Goal: Task Accomplishment & Management: Use online tool/utility

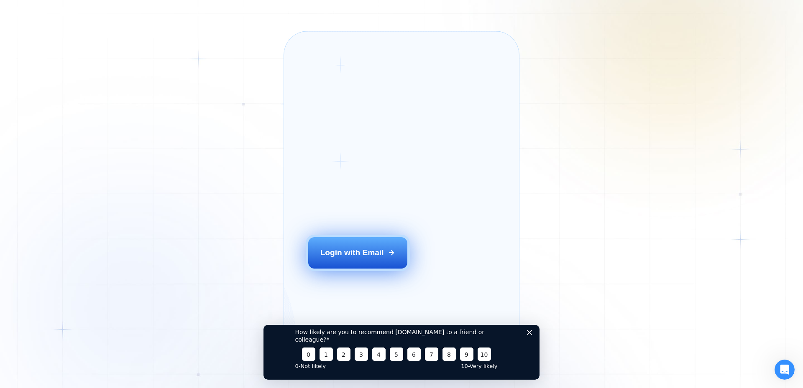
click at [370, 258] on div "Login with Email" at bounding box center [352, 252] width 64 height 11
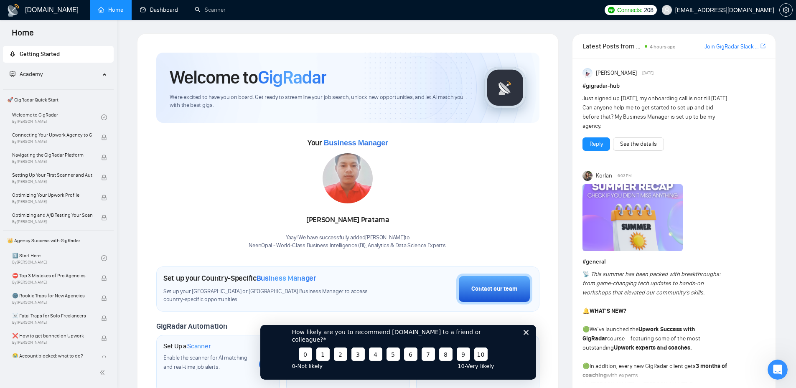
drag, startPoint x: 163, startPoint y: 8, endPoint x: 202, endPoint y: 33, distance: 45.3
click at [163, 8] on link "Dashboard" at bounding box center [159, 9] width 38 height 7
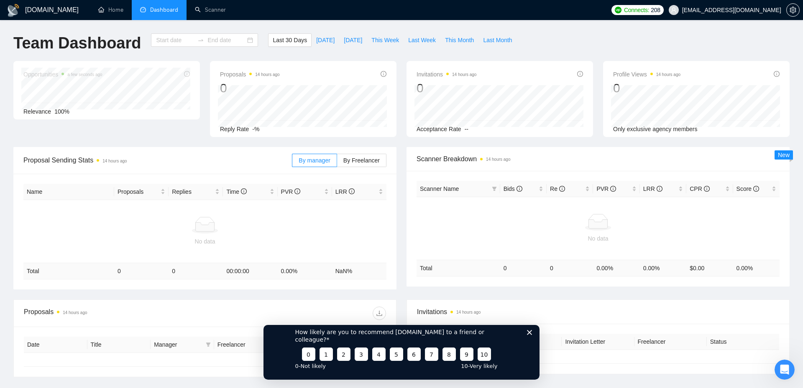
type input "[DATE]"
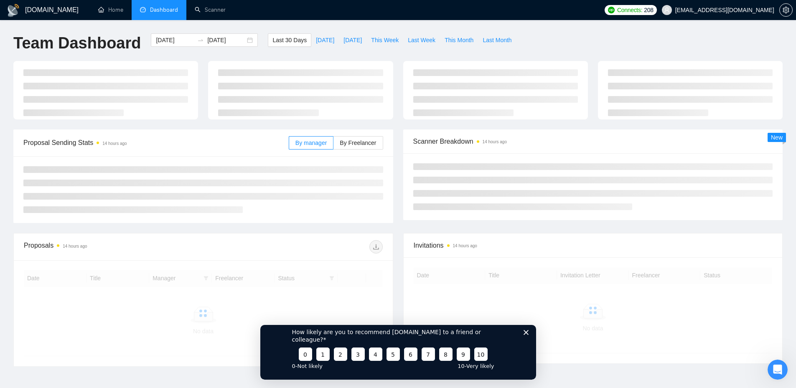
drag, startPoint x: 607, startPoint y: 485, endPoint x: 525, endPoint y: 341, distance: 165.8
click at [525, 335] on icon "Закрити опитування" at bounding box center [525, 332] width 5 height 5
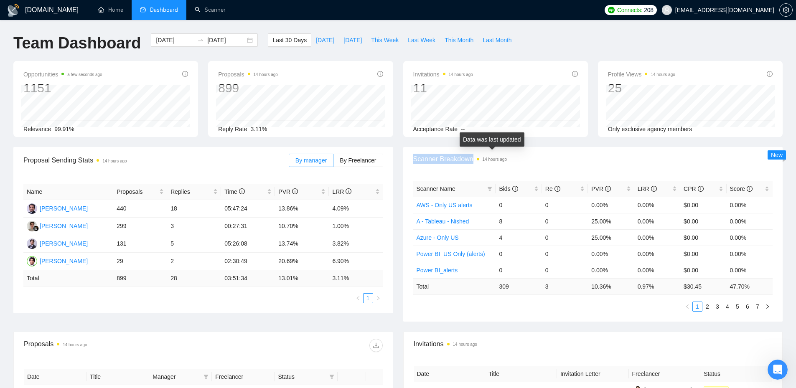
drag, startPoint x: 408, startPoint y: 158, endPoint x: 477, endPoint y: 158, distance: 69.4
click at [477, 158] on div "Scanner Breakdown 14 hours ago" at bounding box center [593, 159] width 380 height 24
click at [212, 12] on link "Scanner" at bounding box center [210, 9] width 31 height 7
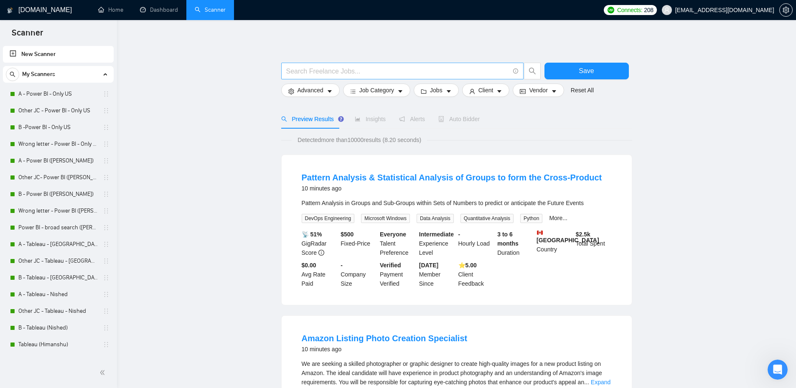
click at [290, 71] on input "text" at bounding box center [397, 71] width 223 height 10
click at [302, 68] on input "text" at bounding box center [397, 71] width 223 height 10
click at [393, 70] on input "text" at bounding box center [397, 71] width 223 height 10
paste input "(email | "e mail" | "e - mail") ((market*) | campaign | company | automation | …"
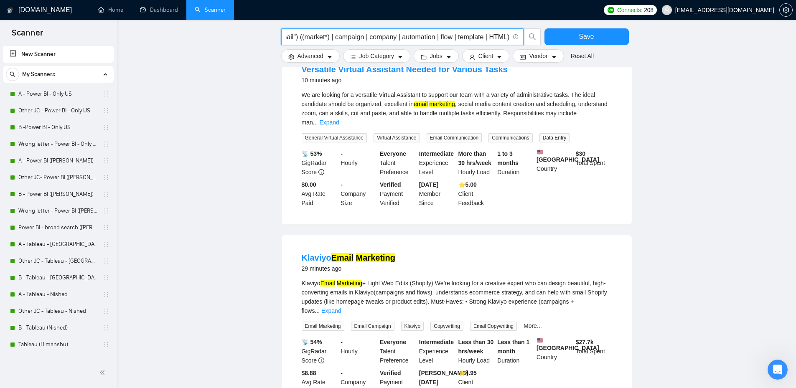
scroll to position [390, 0]
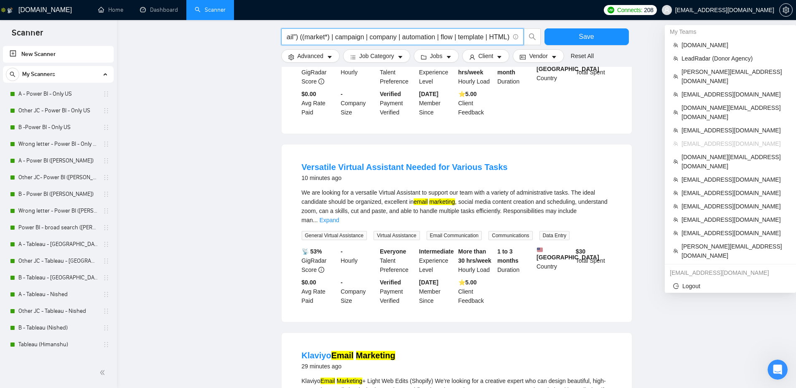
type input "(email | "e mail" | "e - mail") ((market*) | campaign | company | automation | …"
click at [748, 10] on span "[EMAIL_ADDRESS][DOMAIN_NAME]" at bounding box center [725, 10] width 99 height 0
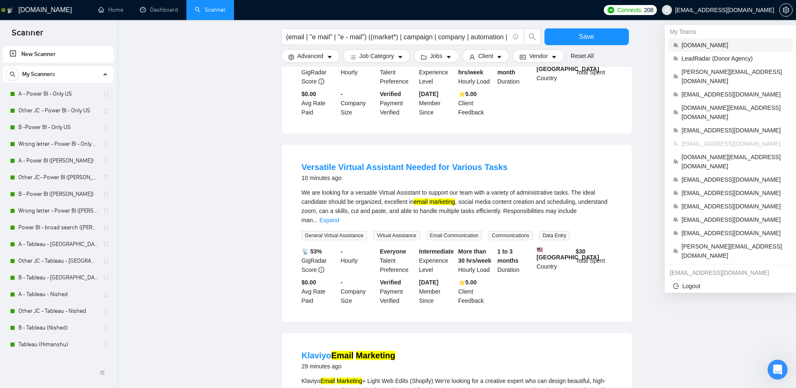
drag, startPoint x: 690, startPoint y: 46, endPoint x: 437, endPoint y: 71, distance: 254.6
click at [708, 43] on span "[DOMAIN_NAME]" at bounding box center [735, 45] width 106 height 9
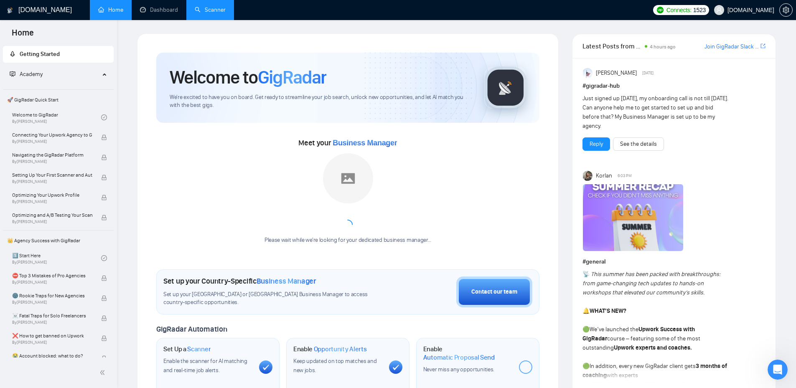
click at [211, 8] on link "Scanner" at bounding box center [210, 9] width 31 height 7
click at [213, 10] on link "Scanner" at bounding box center [210, 9] width 31 height 7
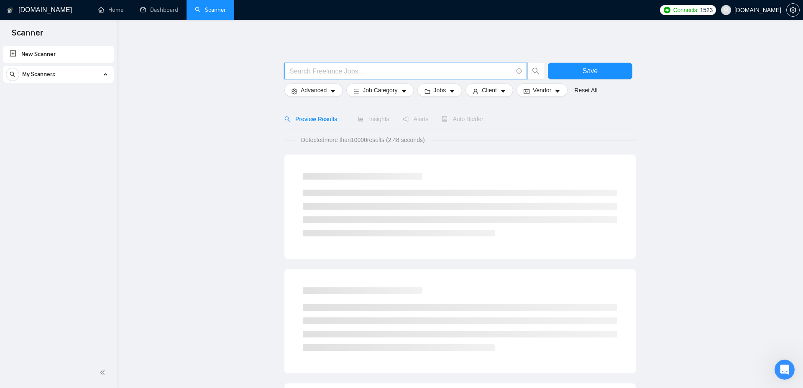
click at [345, 70] on input "text" at bounding box center [400, 71] width 223 height 10
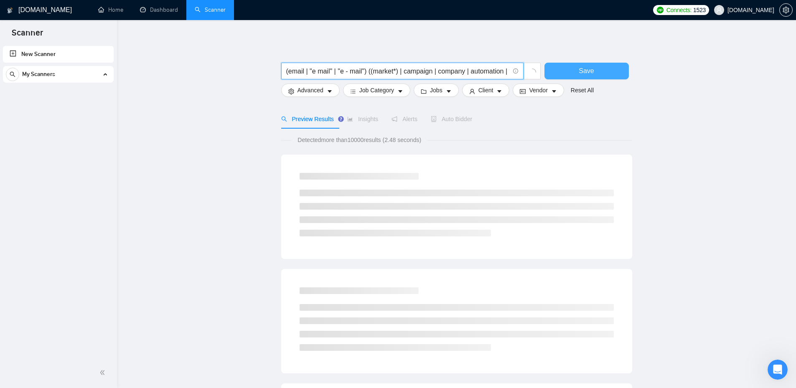
click at [406, 70] on input "(email | "e mail" | "e - mail") ((market*) | campaign | company | automation | …" at bounding box center [397, 71] width 223 height 10
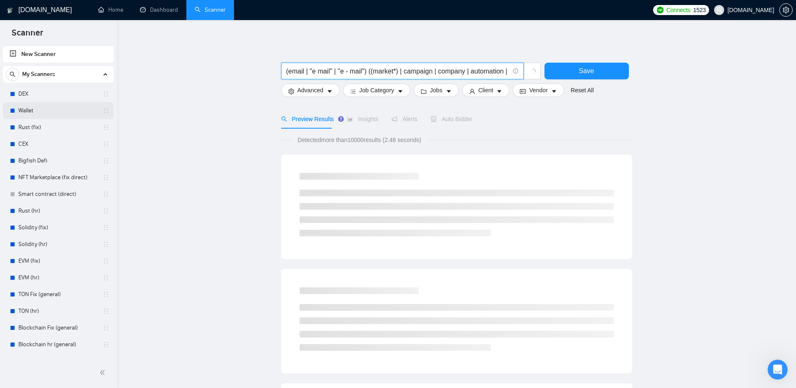
type input "(email | "e mail" | "e - mail") ((market*) | campaign | company | automation | …"
click at [587, 71] on span "Save" at bounding box center [586, 71] width 15 height 10
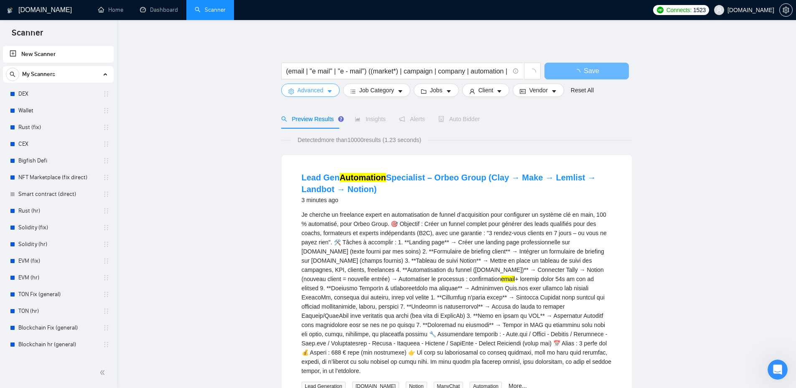
click at [326, 89] on button "Advanced" at bounding box center [310, 90] width 59 height 13
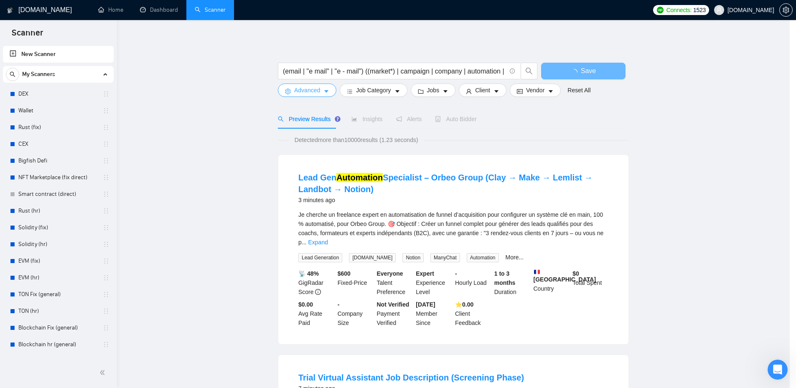
scroll to position [293, 0]
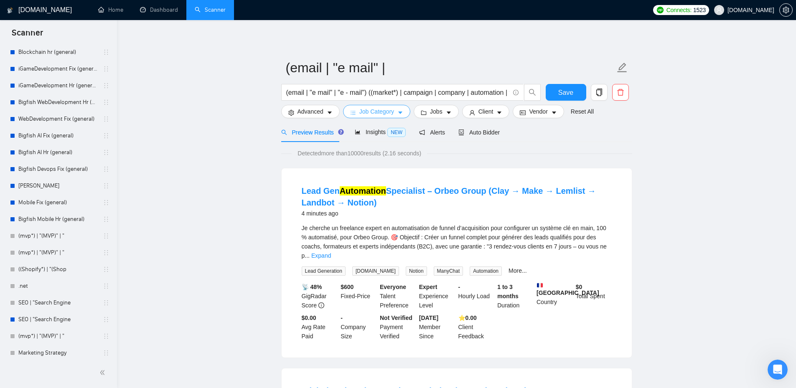
click at [402, 112] on button "Job Category" at bounding box center [376, 111] width 67 height 13
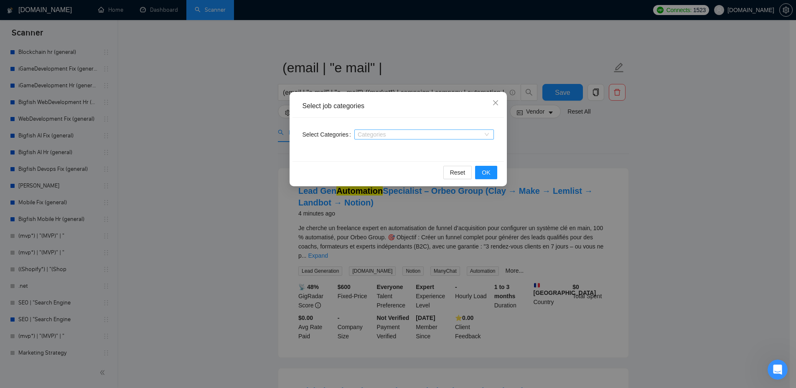
click at [411, 133] on div at bounding box center [420, 134] width 127 height 7
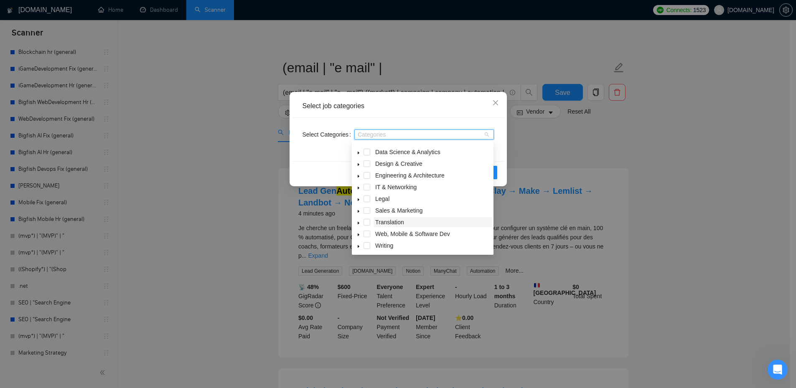
scroll to position [33, 0]
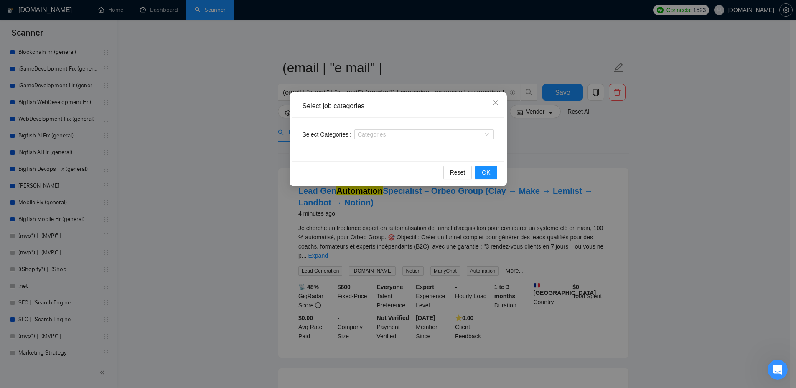
click at [470, 114] on div "Select job categories" at bounding box center [399, 106] width 212 height 23
click at [496, 105] on icon "close" at bounding box center [495, 102] width 7 height 7
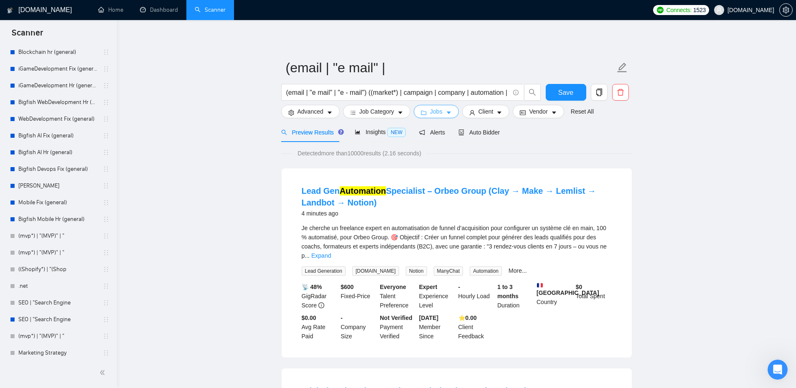
click at [441, 113] on button "Jobs" at bounding box center [436, 111] width 45 height 13
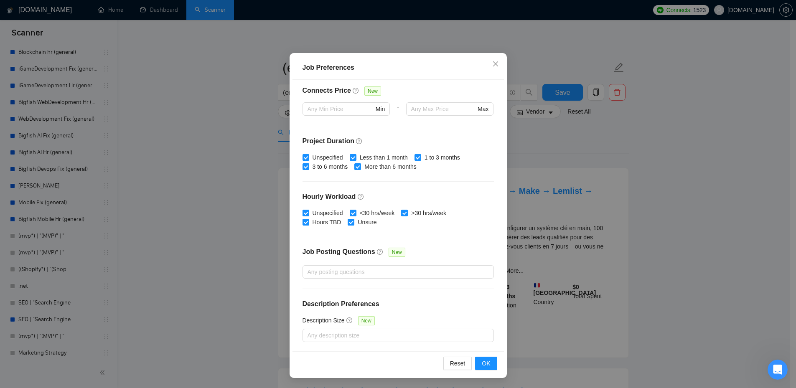
scroll to position [0, 0]
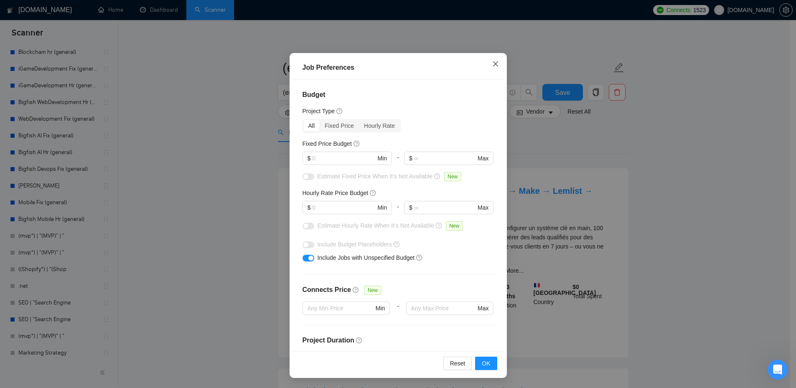
click at [493, 64] on icon "close" at bounding box center [495, 63] width 5 height 5
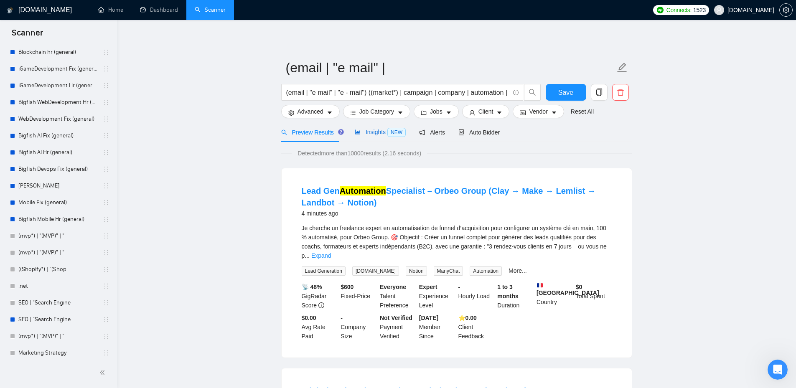
click at [378, 133] on span "Insights NEW" at bounding box center [380, 132] width 51 height 7
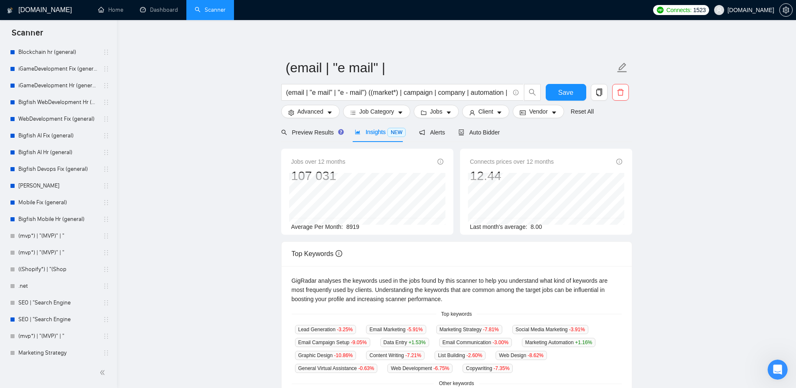
click at [370, 215] on div "Jobs over 12 months 107 031 Average Per Month: 8919" at bounding box center [367, 192] width 172 height 86
drag, startPoint x: 365, startPoint y: 225, endPoint x: 343, endPoint y: 222, distance: 22.8
click at [343, 226] on div "Average Per Month: 8919" at bounding box center [367, 226] width 152 height 9
click at [362, 227] on div "Average Per Month: 8919" at bounding box center [367, 226] width 152 height 9
drag, startPoint x: 364, startPoint y: 229, endPoint x: 345, endPoint y: 226, distance: 18.6
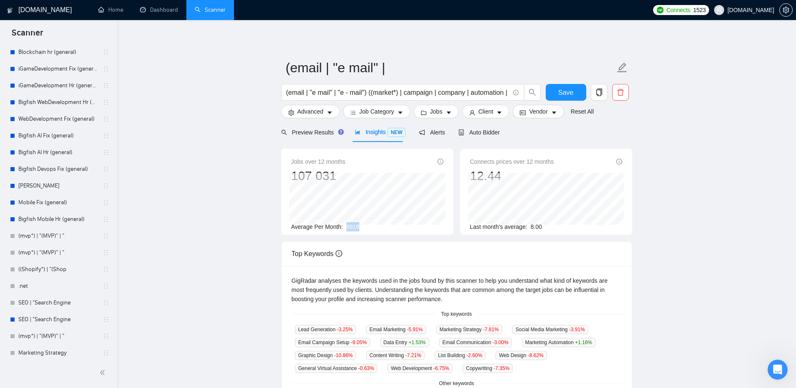
click at [345, 226] on div "Average Per Month: 8919" at bounding box center [367, 226] width 152 height 9
click at [344, 177] on div "Jobs over 12 months 107 031 [DATE] 6844 Average Per Month: 8919" at bounding box center [367, 192] width 172 height 86
click at [713, 137] on main "(email | "e mail" | (email | "e mail" | "e - mail") ((market*) | campaign | com…" at bounding box center [456, 318] width 653 height 570
drag, startPoint x: 453, startPoint y: 120, endPoint x: 449, endPoint y: 117, distance: 4.4
click at [451, 117] on form "(email | "e mail" | (email | "e mail" | "e - mail") ((market*) | campaign | com…" at bounding box center [456, 88] width 351 height 68
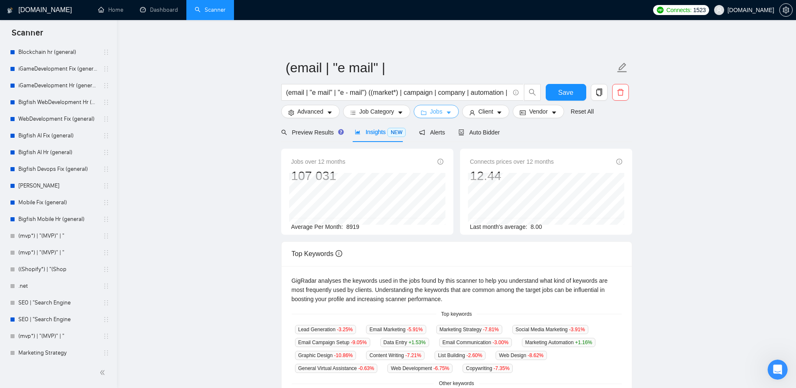
click at [446, 114] on icon "caret-down" at bounding box center [449, 113] width 6 height 6
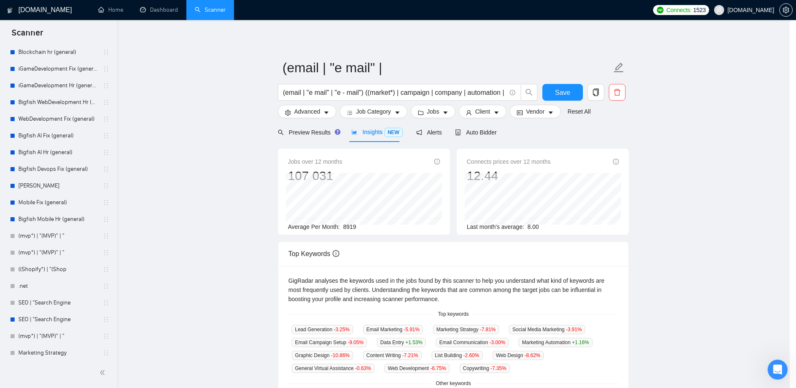
click at [493, 108] on icon "close" at bounding box center [495, 109] width 5 height 5
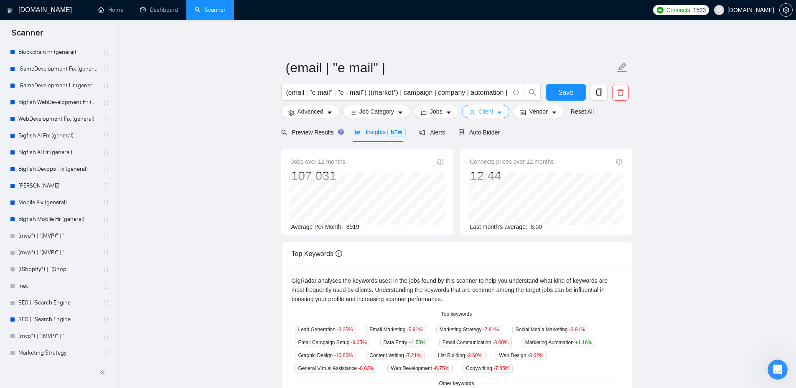
click at [498, 110] on icon "caret-down" at bounding box center [500, 113] width 6 height 6
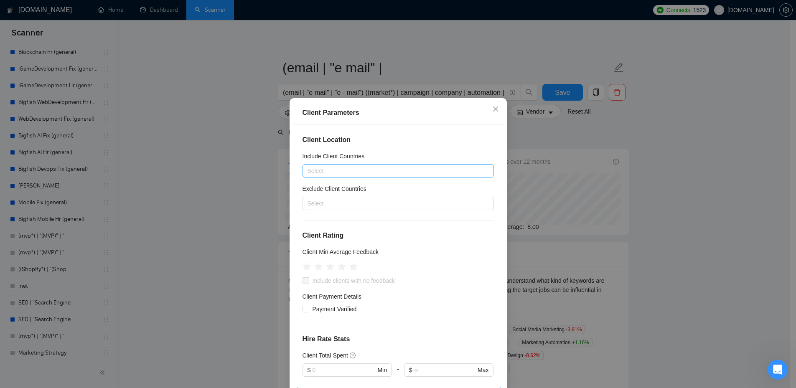
click at [380, 171] on div at bounding box center [394, 171] width 179 height 10
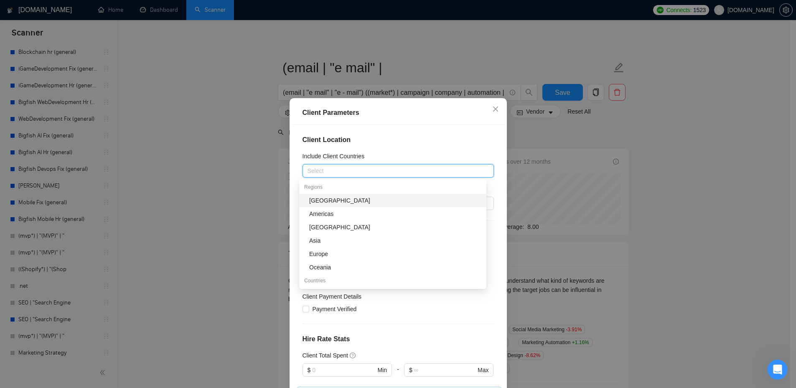
click at [413, 141] on h4 "Client Location" at bounding box center [398, 140] width 191 height 10
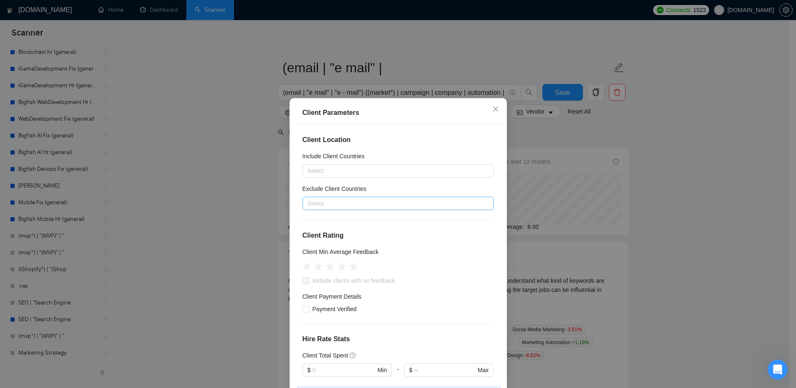
click at [390, 203] on div at bounding box center [394, 204] width 179 height 10
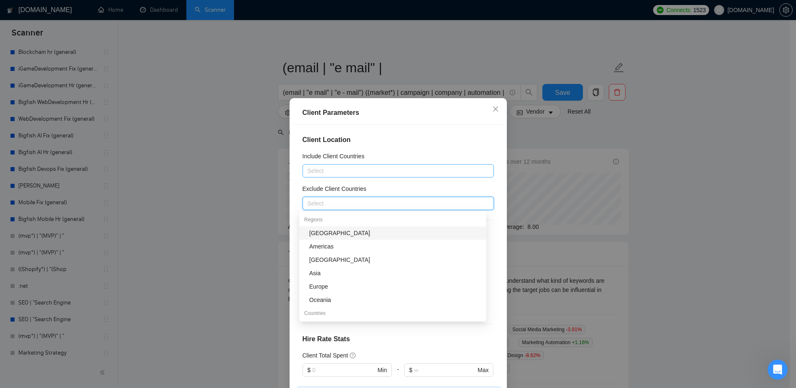
click at [363, 174] on div at bounding box center [394, 171] width 179 height 10
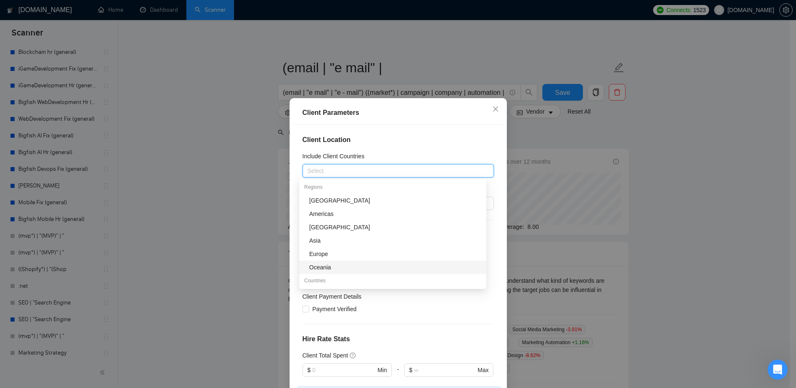
click at [410, 301] on div "Client Payment Details" at bounding box center [398, 298] width 191 height 13
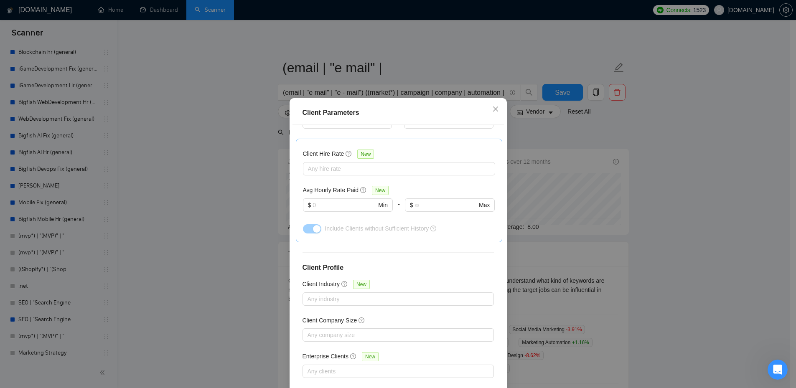
scroll to position [45, 0]
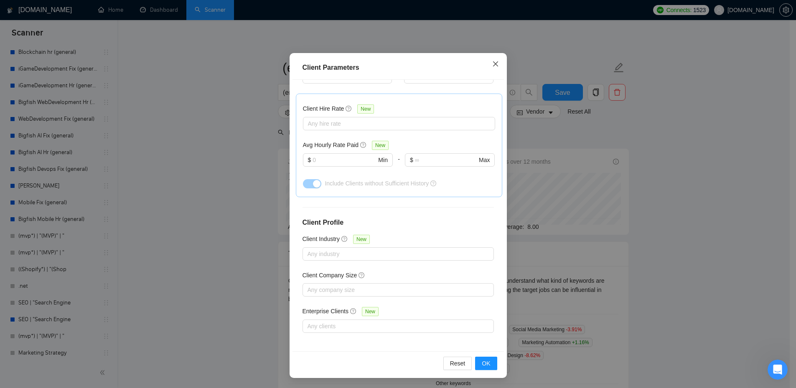
click at [492, 64] on icon "close" at bounding box center [495, 64] width 7 height 7
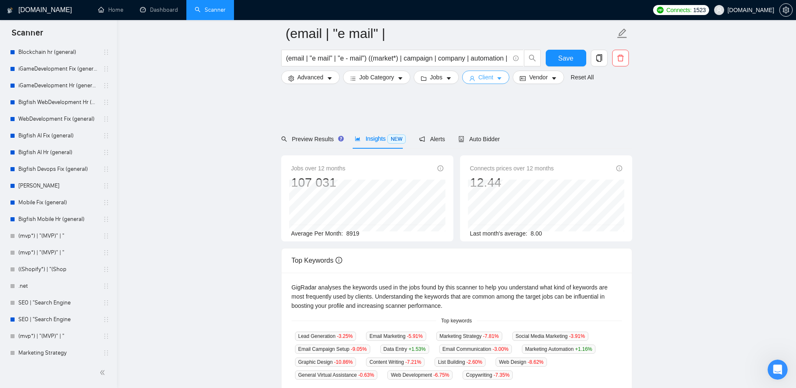
scroll to position [97, 0]
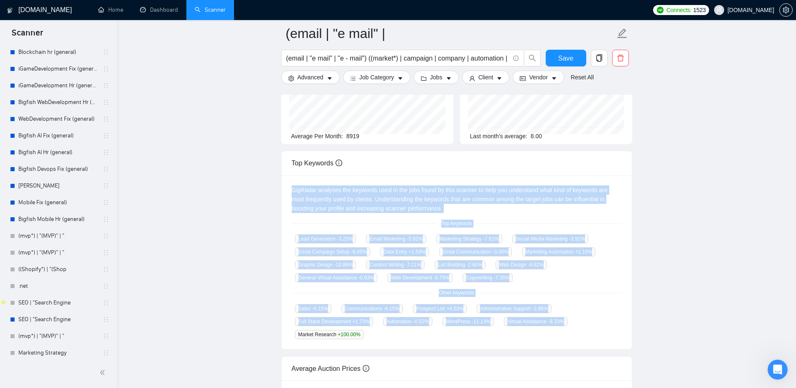
drag, startPoint x: 332, startPoint y: 204, endPoint x: 585, endPoint y: 323, distance: 279.6
click at [585, 323] on div "GigRadar analyses the keywords used in the jobs found by this scanner to help y…" at bounding box center [457, 263] width 350 height 174
click at [704, 288] on main "(email | "e mail" | (email | "e mail" | "e - mail") ((market*) | campaign | com…" at bounding box center [456, 224] width 653 height 577
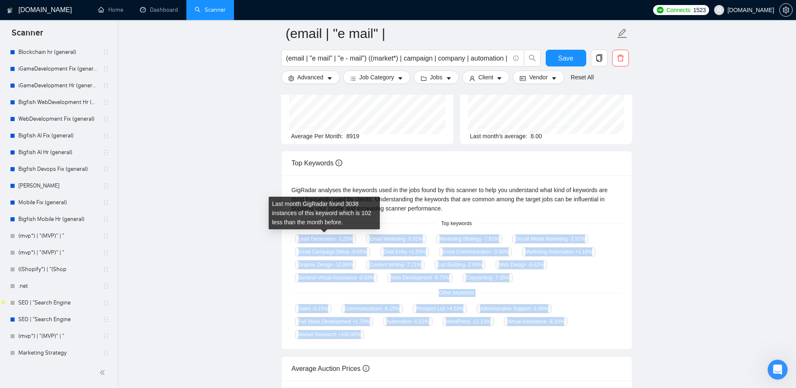
drag, startPoint x: 366, startPoint y: 330, endPoint x: 374, endPoint y: 223, distance: 107.8
click at [297, 232] on div "GigRadar analyses the keywords used in the jobs found by this scanner to help y…" at bounding box center [457, 263] width 350 height 174
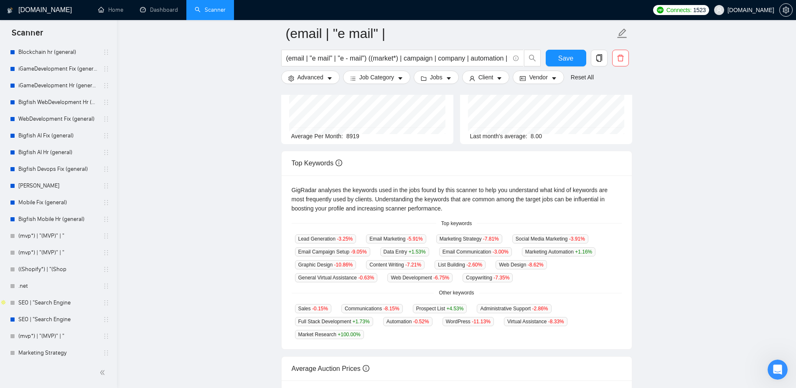
click at [502, 213] on div "GigRadar analyses the keywords used in the jobs found by this scanner to help y…" at bounding box center [457, 263] width 350 height 174
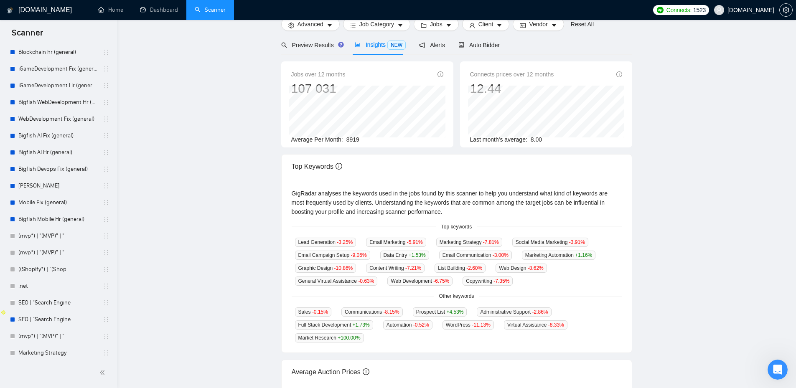
scroll to position [0, 0]
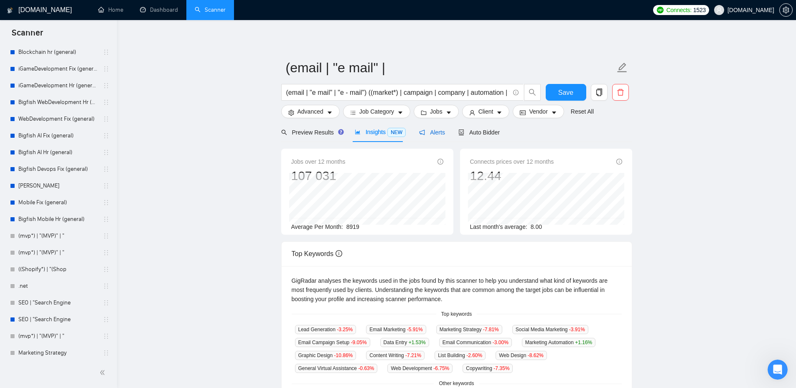
click at [431, 133] on span "Alerts" at bounding box center [432, 132] width 26 height 7
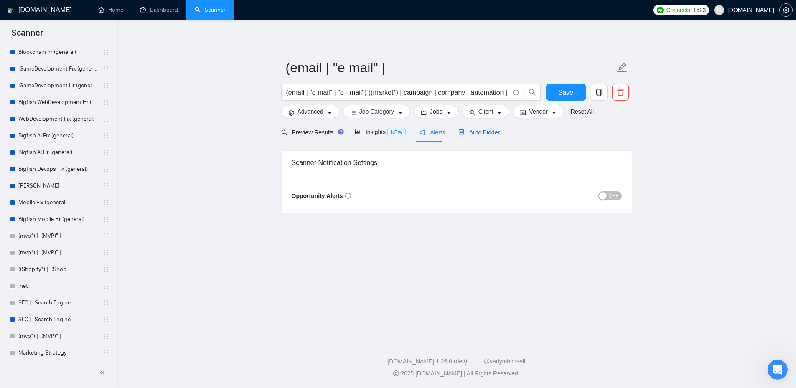
click at [473, 133] on span "Auto Bidder" at bounding box center [479, 132] width 41 height 7
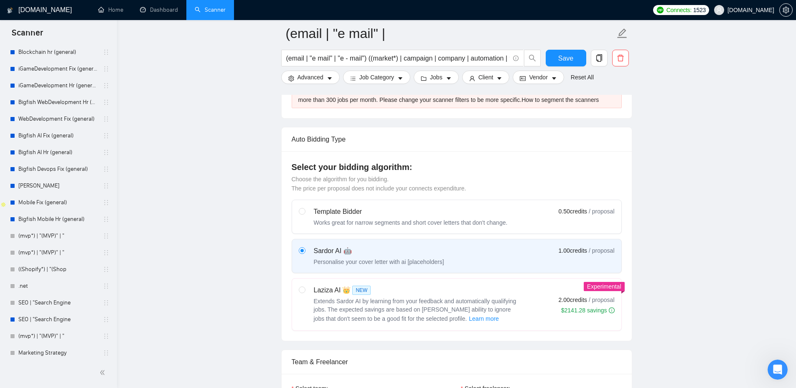
scroll to position [390, 0]
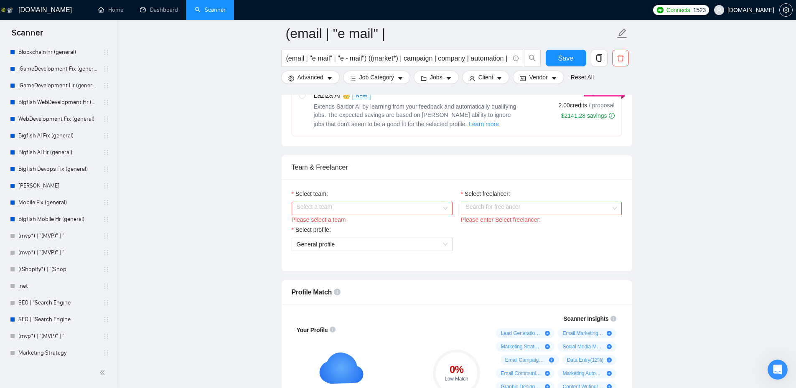
click at [434, 204] on input "Select team:" at bounding box center [369, 208] width 145 height 13
click at [515, 208] on input "Select freelancer:" at bounding box center [538, 208] width 145 height 13
click at [332, 241] on span "General profile" at bounding box center [316, 244] width 38 height 7
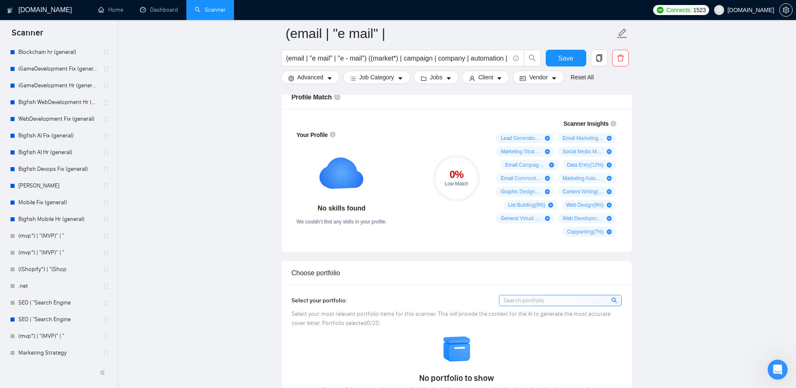
scroll to position [488, 0]
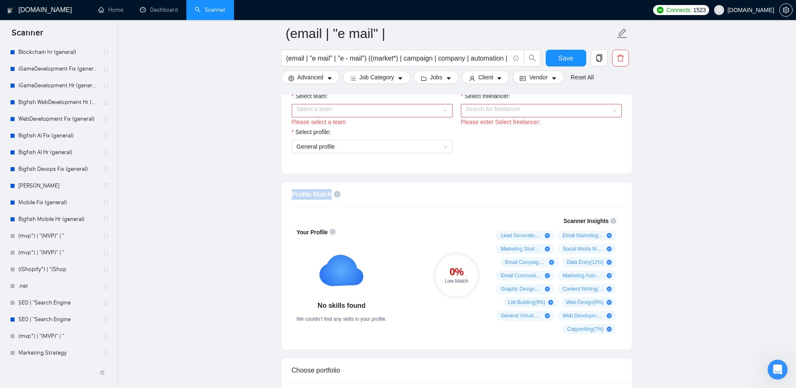
drag, startPoint x: 293, startPoint y: 194, endPoint x: 331, endPoint y: 193, distance: 38.5
click at [331, 193] on div "Profile Match" at bounding box center [457, 195] width 330 height 24
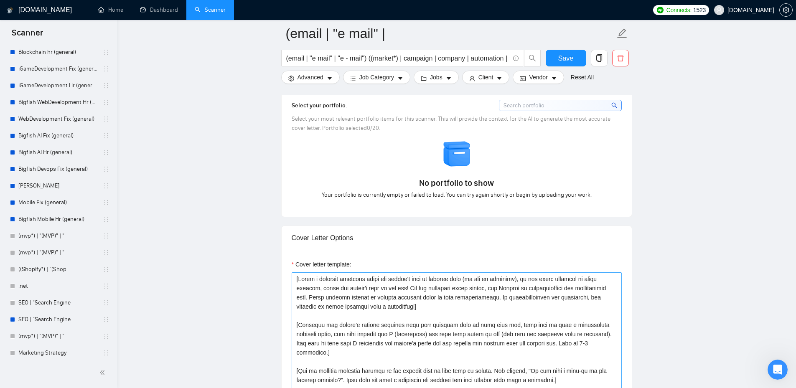
scroll to position [878, 0]
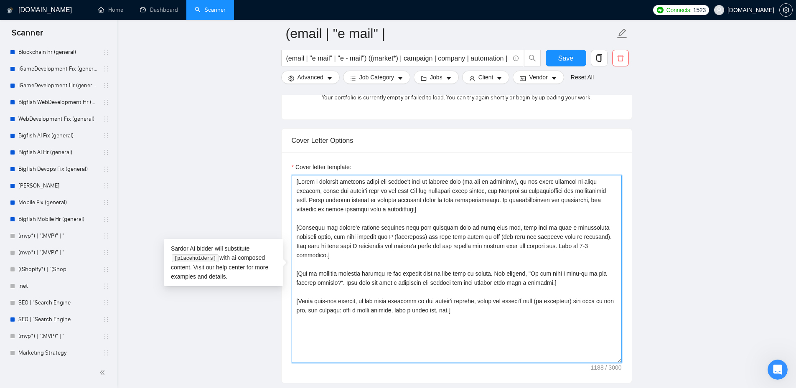
drag, startPoint x: 465, startPoint y: 301, endPoint x: 290, endPoint y: 177, distance: 214.8
click at [290, 177] on div "Cover letter template:" at bounding box center [457, 268] width 350 height 231
click at [424, 207] on textarea "Cover letter template:" at bounding box center [457, 269] width 330 height 188
drag, startPoint x: 296, startPoint y: 181, endPoint x: 477, endPoint y: 311, distance: 223.3
click at [477, 311] on textarea "Cover letter template:" at bounding box center [457, 269] width 330 height 188
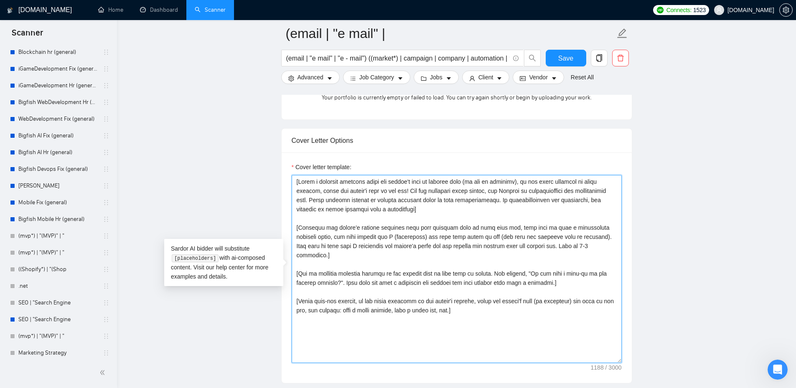
click at [467, 307] on textarea "Cover letter template:" at bounding box center [457, 269] width 330 height 188
drag, startPoint x: 426, startPoint y: 287, endPoint x: 291, endPoint y: 176, distance: 175.3
click at [291, 176] on div "Cover letter template:" at bounding box center [457, 268] width 350 height 231
click at [478, 313] on textarea "Cover letter template:" at bounding box center [457, 269] width 330 height 188
drag, startPoint x: 456, startPoint y: 300, endPoint x: 321, endPoint y: 214, distance: 159.8
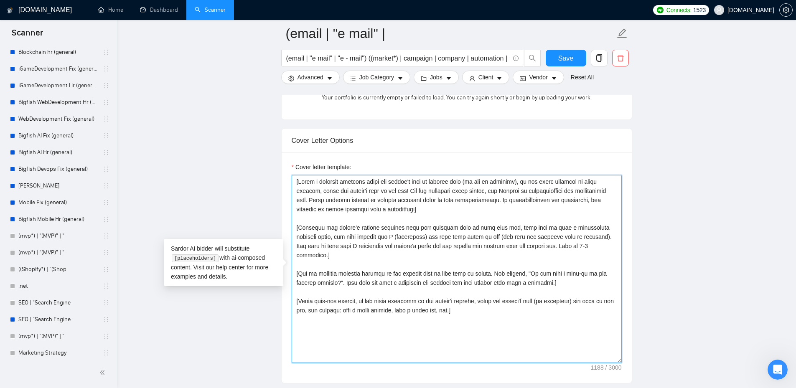
click at [286, 183] on div "Cover letter template:" at bounding box center [457, 268] width 350 height 231
click at [465, 297] on textarea "Cover letter template:" at bounding box center [457, 269] width 330 height 188
click at [486, 243] on textarea "Cover letter template:" at bounding box center [457, 269] width 330 height 188
drag, startPoint x: 298, startPoint y: 181, endPoint x: 417, endPoint y: 212, distance: 123.6
click at [417, 212] on textarea "Cover letter template:" at bounding box center [457, 269] width 330 height 188
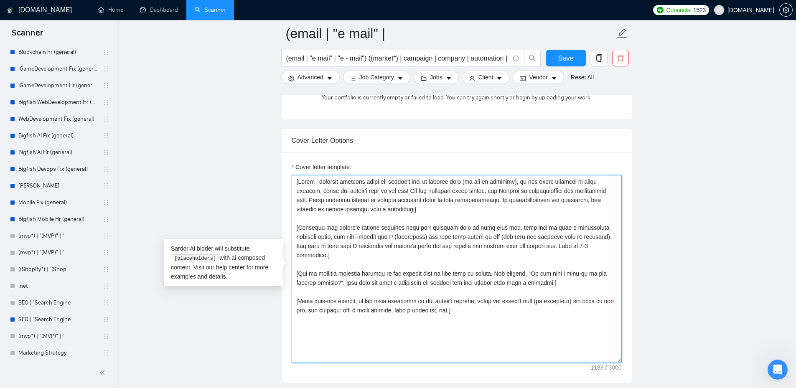
drag, startPoint x: 301, startPoint y: 228, endPoint x: 547, endPoint y: 257, distance: 248.3
click at [546, 256] on textarea "Cover letter template:" at bounding box center [457, 269] width 330 height 188
click at [526, 295] on textarea "Cover letter template:" at bounding box center [457, 269] width 330 height 188
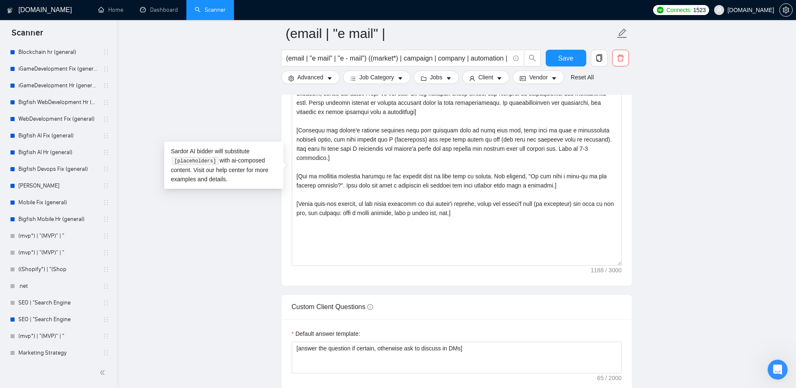
click at [662, 210] on main "(email | "e mail" | (email | "e mail" | "e - mail") ((market*) | campaign | com…" at bounding box center [456, 185] width 653 height 2255
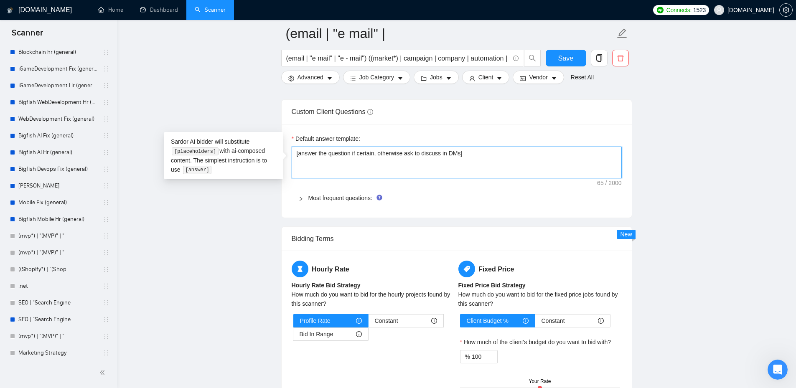
drag, startPoint x: 295, startPoint y: 151, endPoint x: 477, endPoint y: 151, distance: 181.4
click at [477, 151] on textarea "[answer the question if certain, otherwise ask to discuss in DMs]" at bounding box center [457, 163] width 330 height 32
click at [485, 162] on textarea "[answer the question if certain, otherwise ask to discuss in DMs]" at bounding box center [457, 163] width 330 height 32
drag, startPoint x: 480, startPoint y: 158, endPoint x: 292, endPoint y: 159, distance: 187.7
click at [292, 159] on textarea "[answer the question if certain, otherwise ask to discuss in DMs]" at bounding box center [457, 163] width 330 height 32
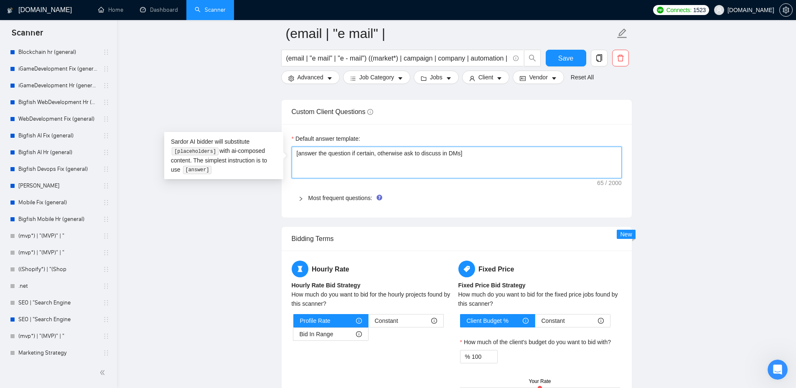
click at [477, 162] on textarea "[answer the question if certain, otherwise ask to discuss in DMs]" at bounding box center [457, 163] width 330 height 32
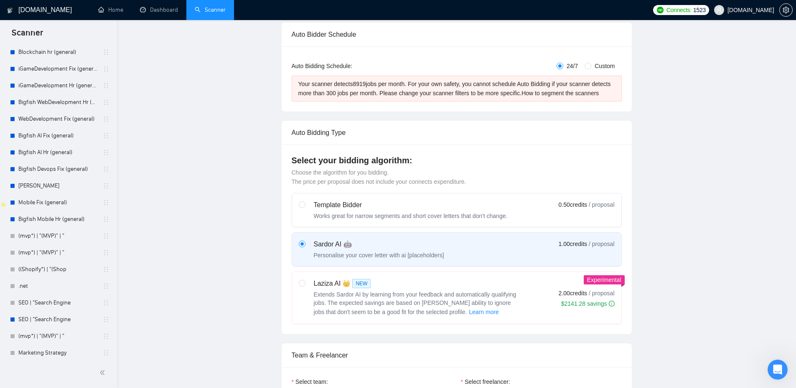
scroll to position [0, 0]
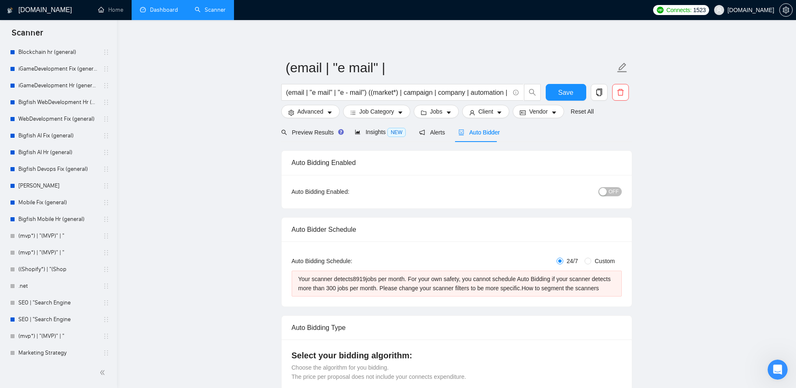
click at [153, 9] on link "Dashboard" at bounding box center [159, 9] width 38 height 7
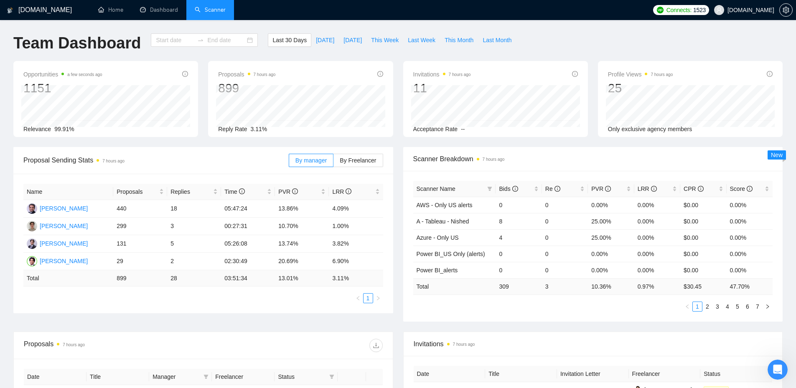
type input "[DATE]"
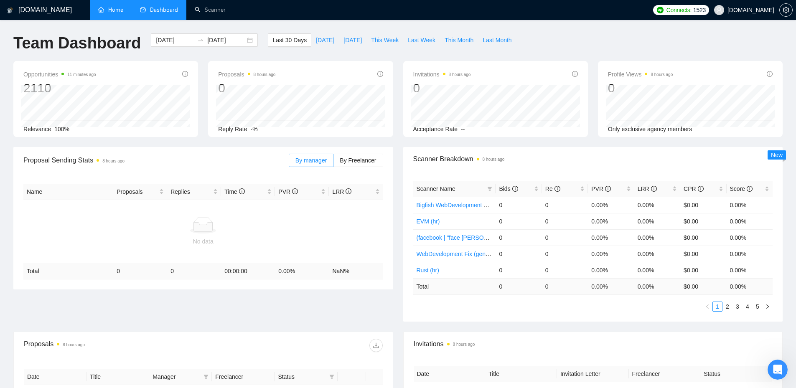
click at [116, 8] on link "Home" at bounding box center [110, 9] width 25 height 7
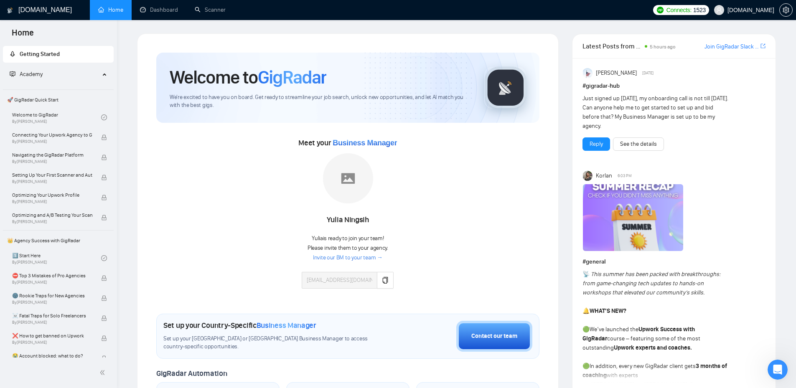
drag, startPoint x: 98, startPoint y: 72, endPoint x: 86, endPoint y: 70, distance: 12.4
click at [98, 72] on div "Academy" at bounding box center [58, 74] width 111 height 17
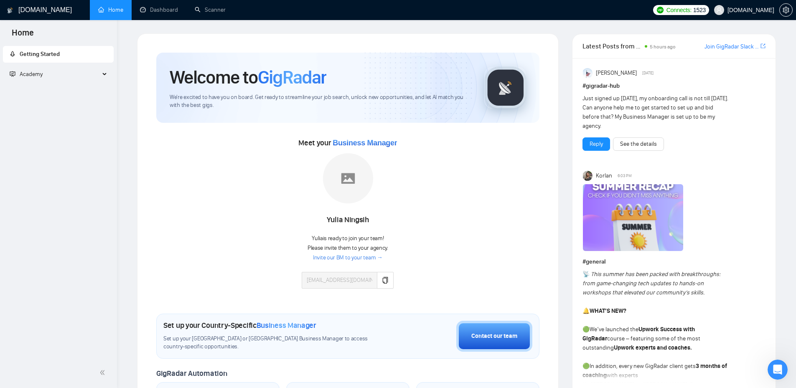
click at [46, 79] on span "Academy" at bounding box center [55, 74] width 90 height 17
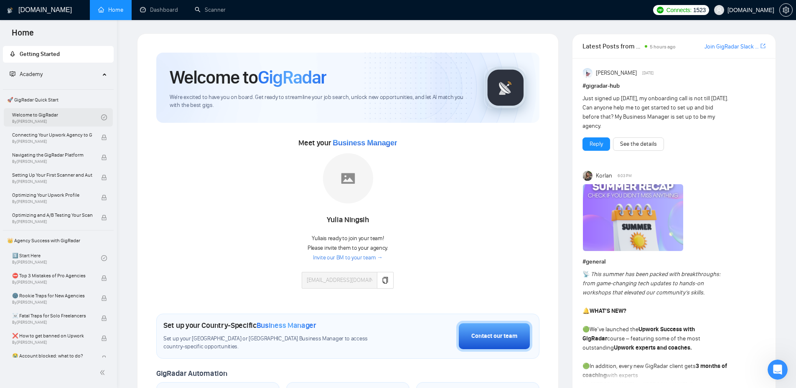
click at [41, 117] on link "Welcome to GigRadar By [PERSON_NAME]" at bounding box center [56, 117] width 89 height 18
